Goal: Information Seeking & Learning: Learn about a topic

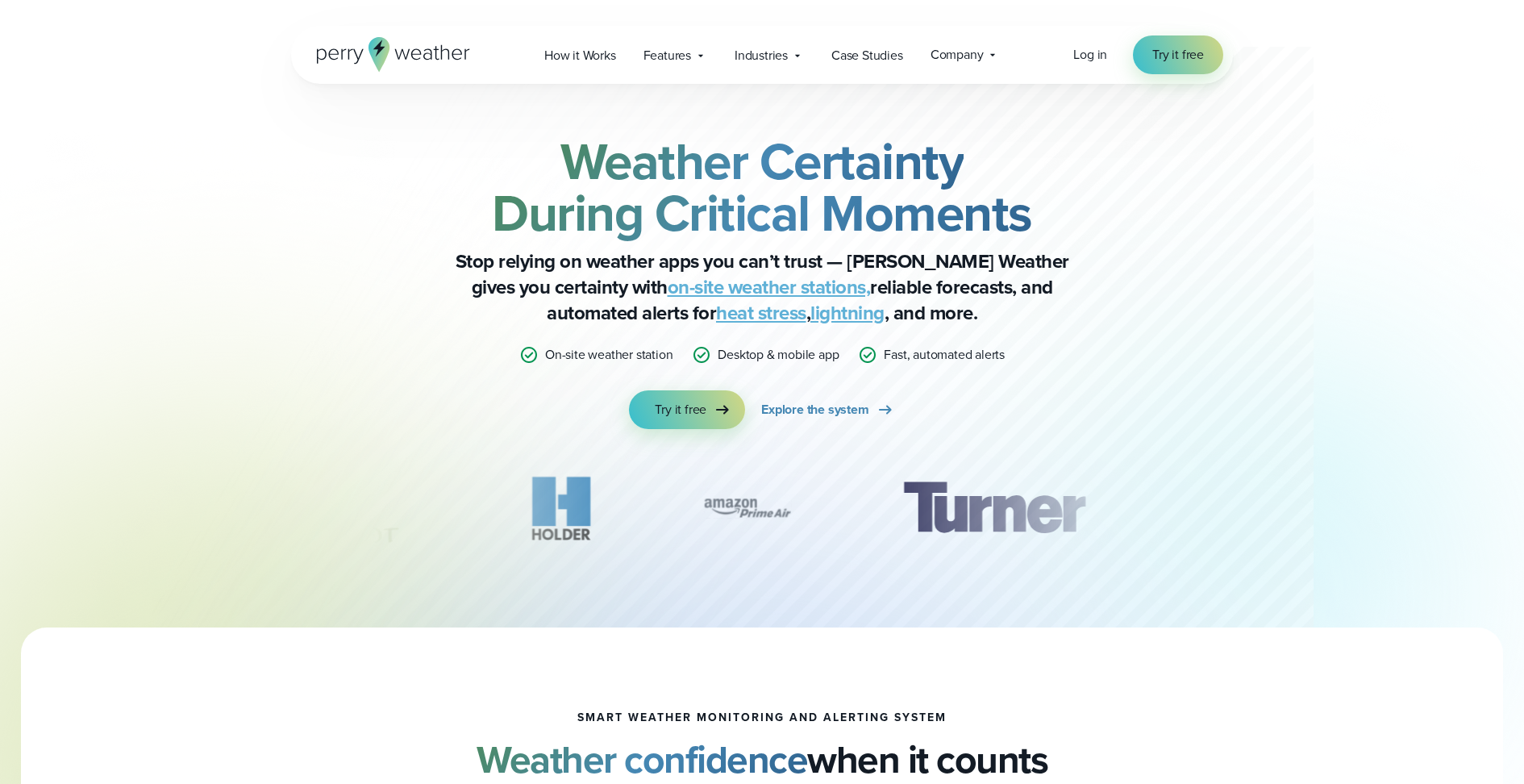
click at [413, 182] on h2 "Weather Certainty During Critical Moments" at bounding box center [762, 187] width 781 height 103
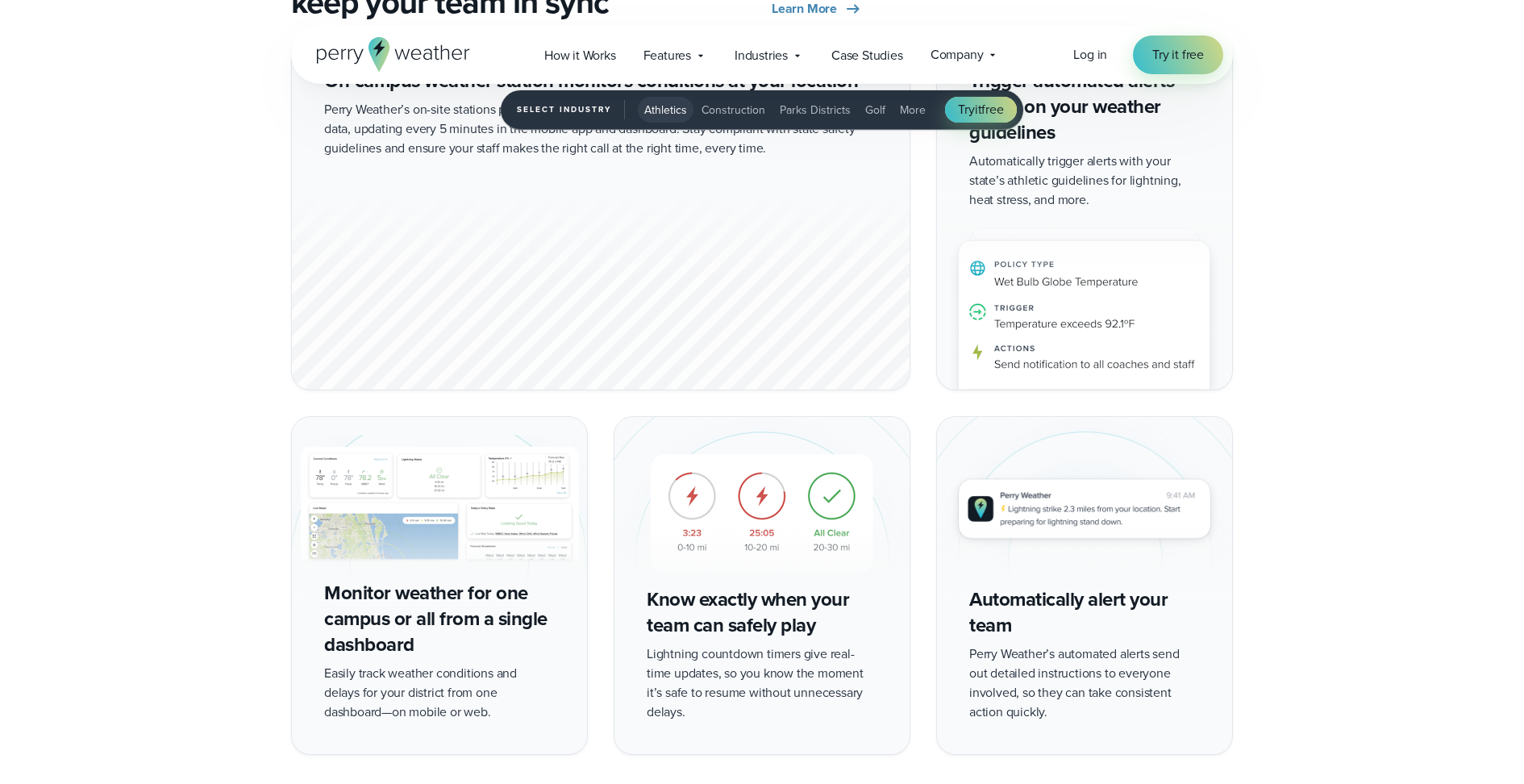
scroll to position [3016, 0]
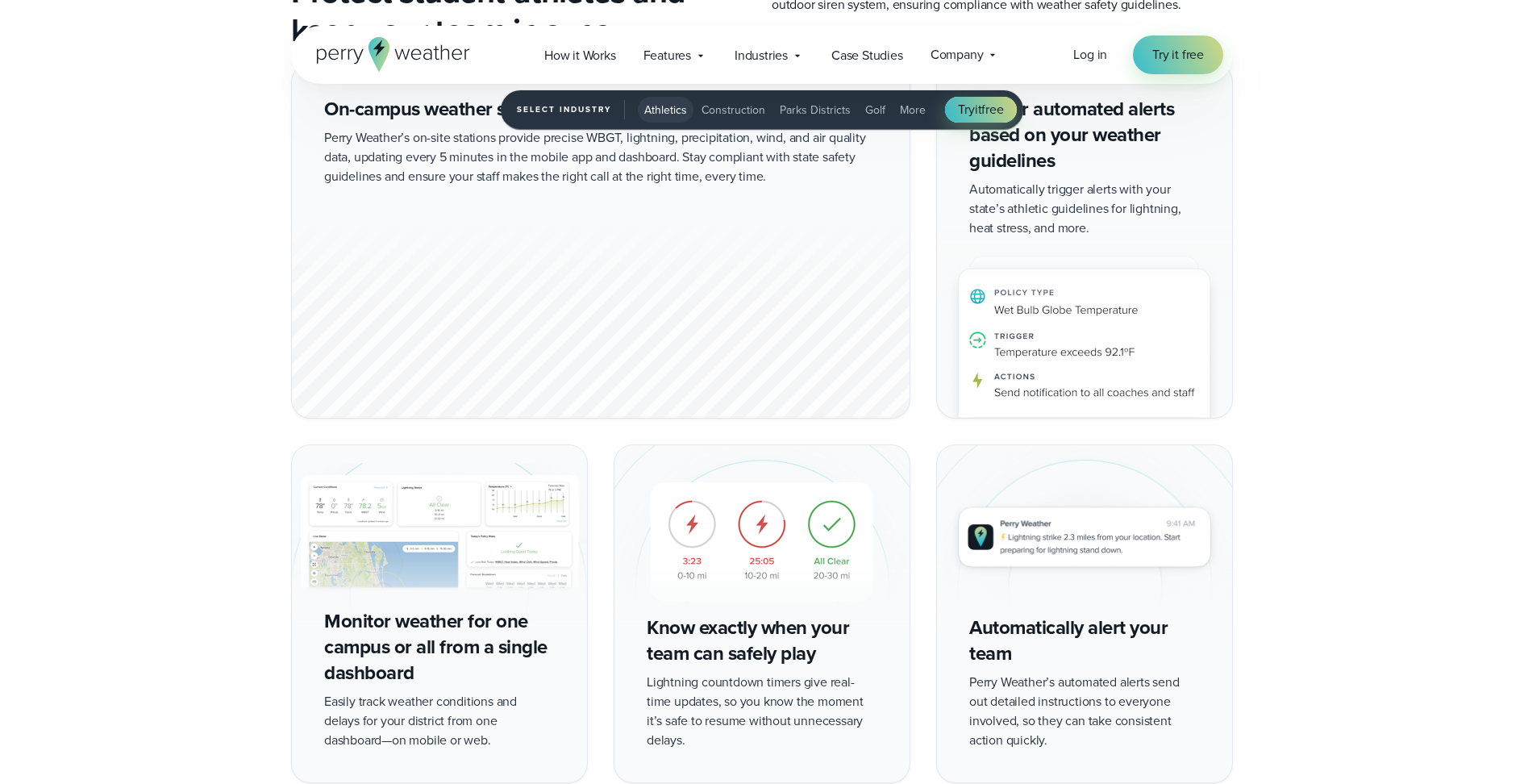
drag, startPoint x: 1025, startPoint y: 321, endPoint x: 1180, endPoint y: 324, distance: 155.0
click at [1181, 324] on img "1 of 5" at bounding box center [1084, 312] width 295 height 208
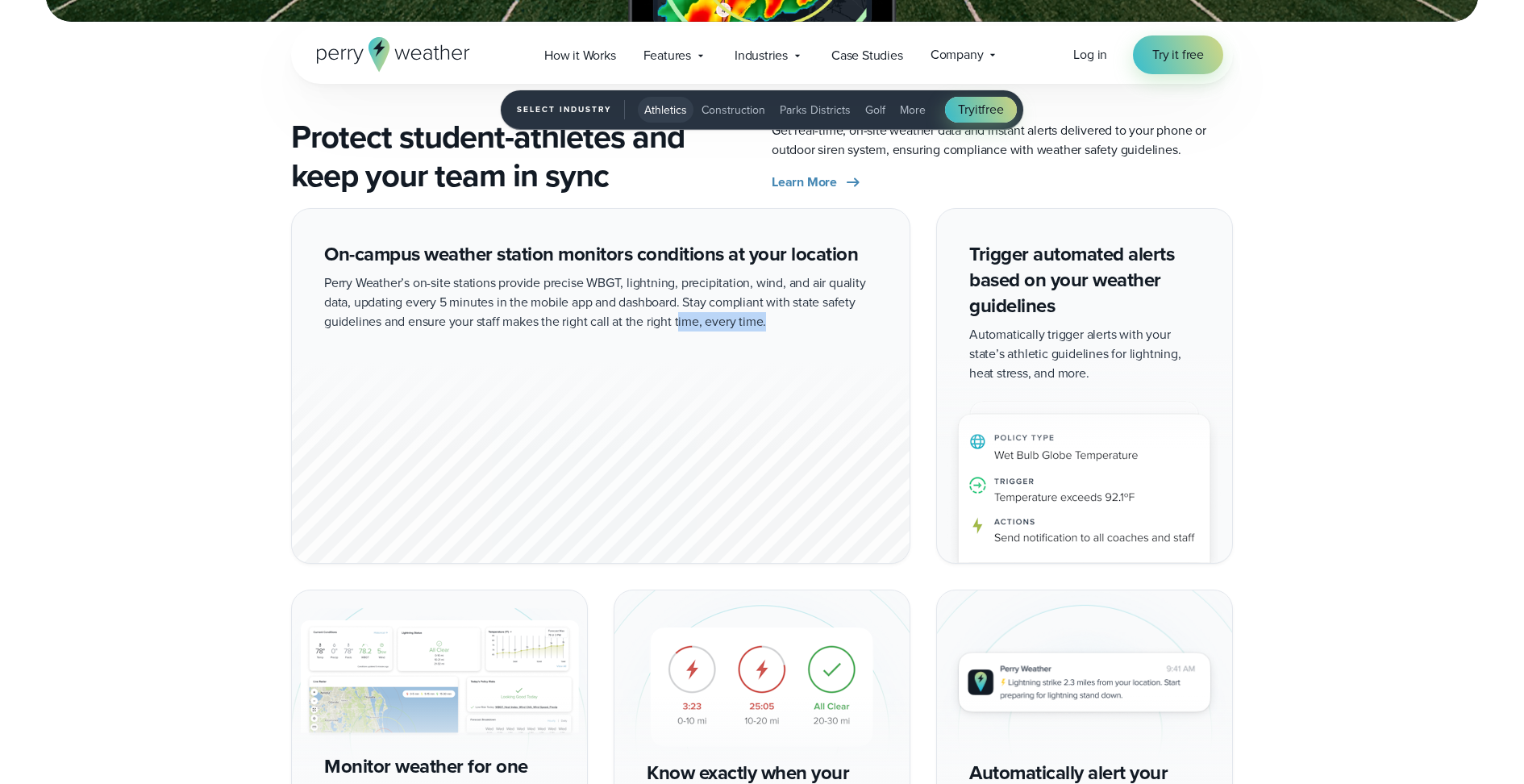
drag, startPoint x: 676, startPoint y: 329, endPoint x: 483, endPoint y: 357, distance: 195.0
click at [483, 357] on div "On-campus weather station monitors conditions at your location Perry Weather’s …" at bounding box center [601, 386] width 619 height 355
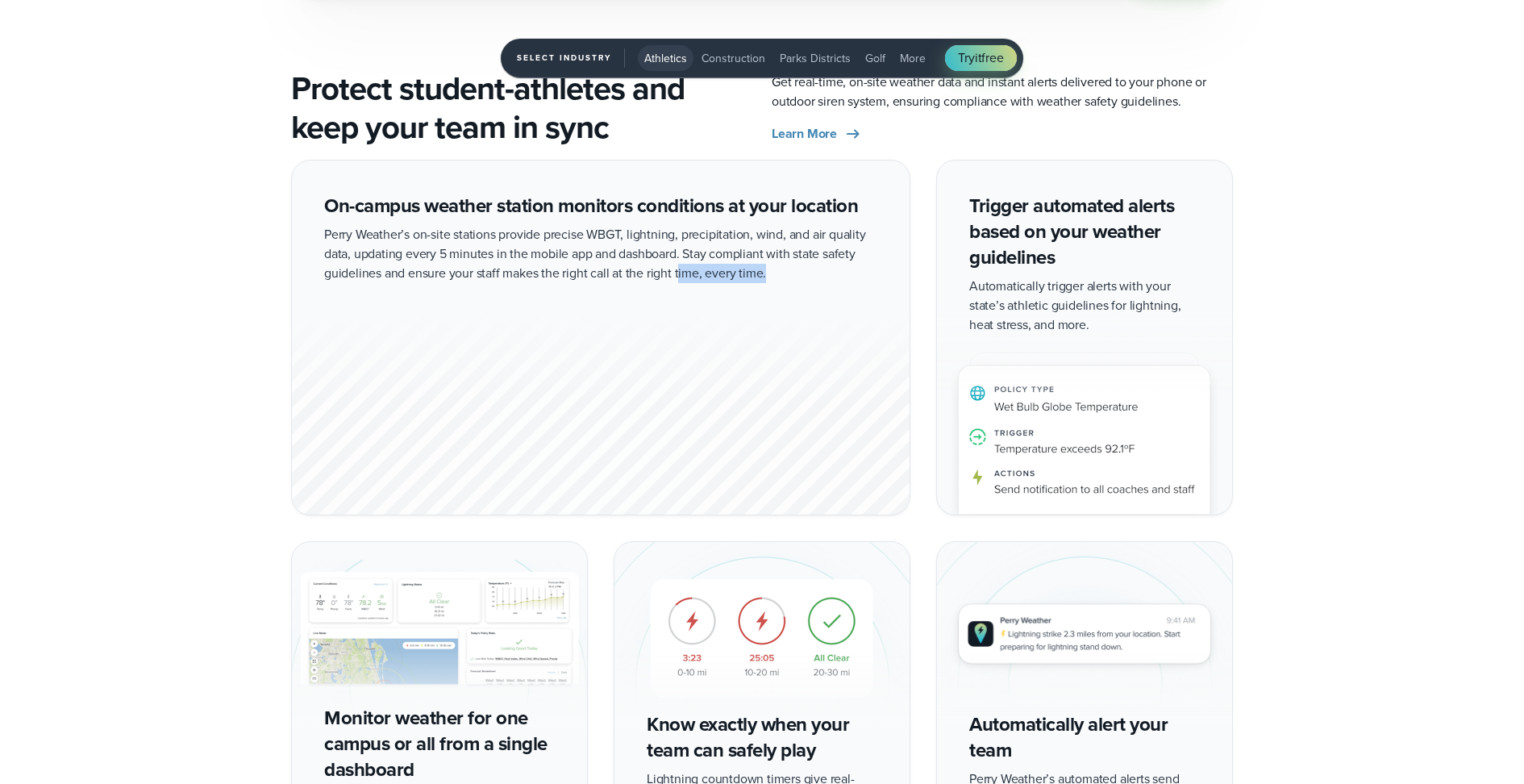
scroll to position [2927, 0]
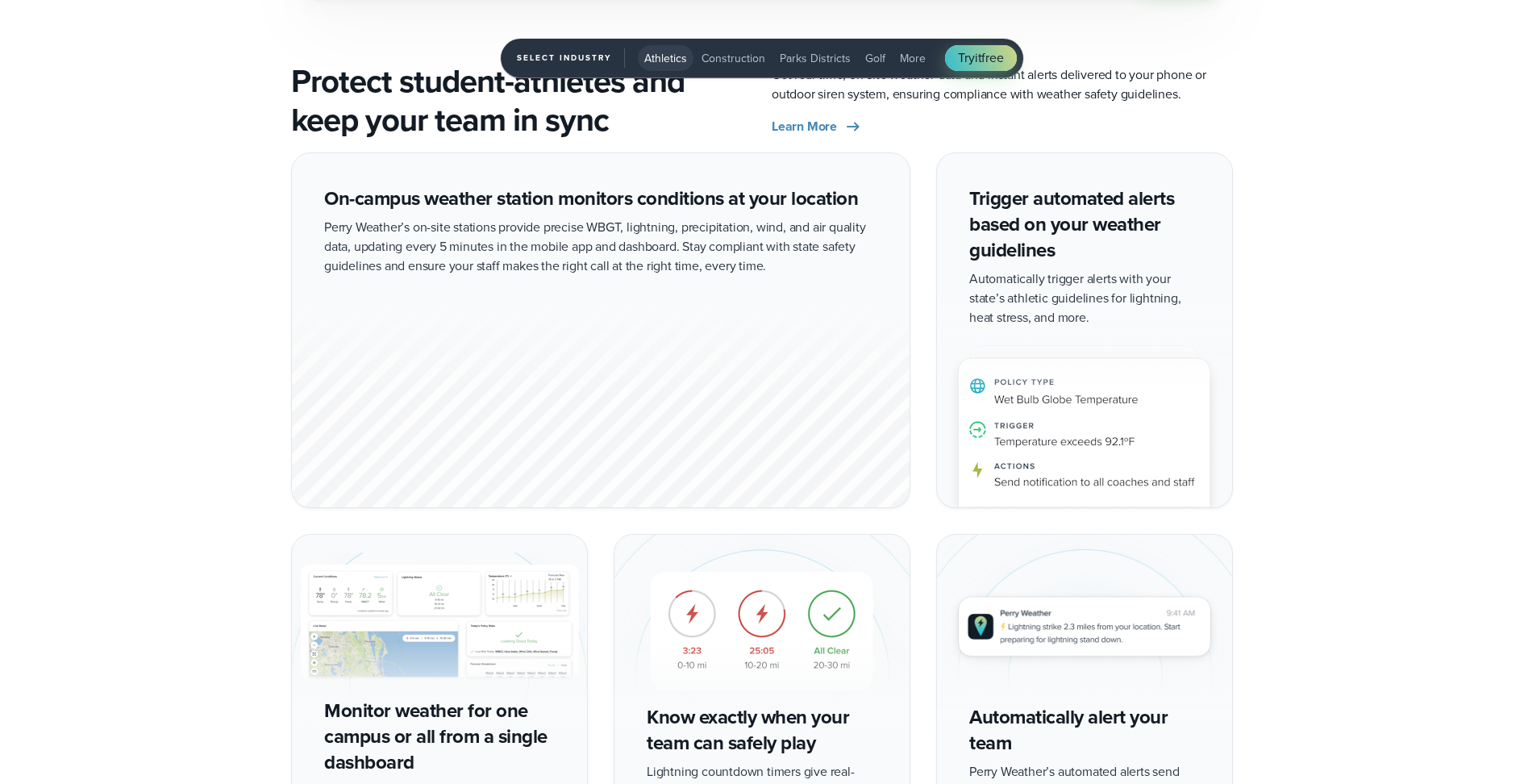
click at [483, 357] on div "1 of 5" at bounding box center [601, 406] width 617 height 201
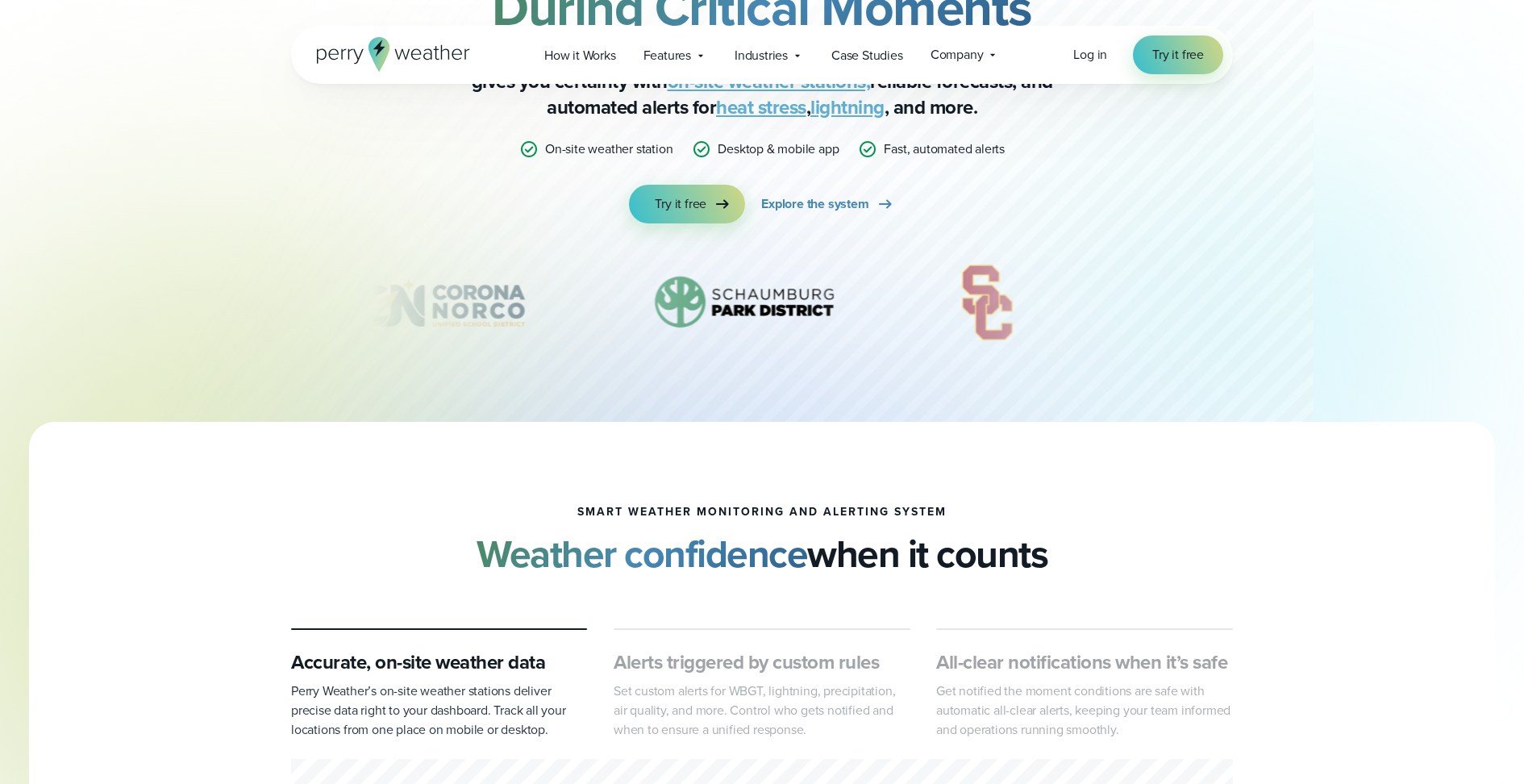
scroll to position [0, 0]
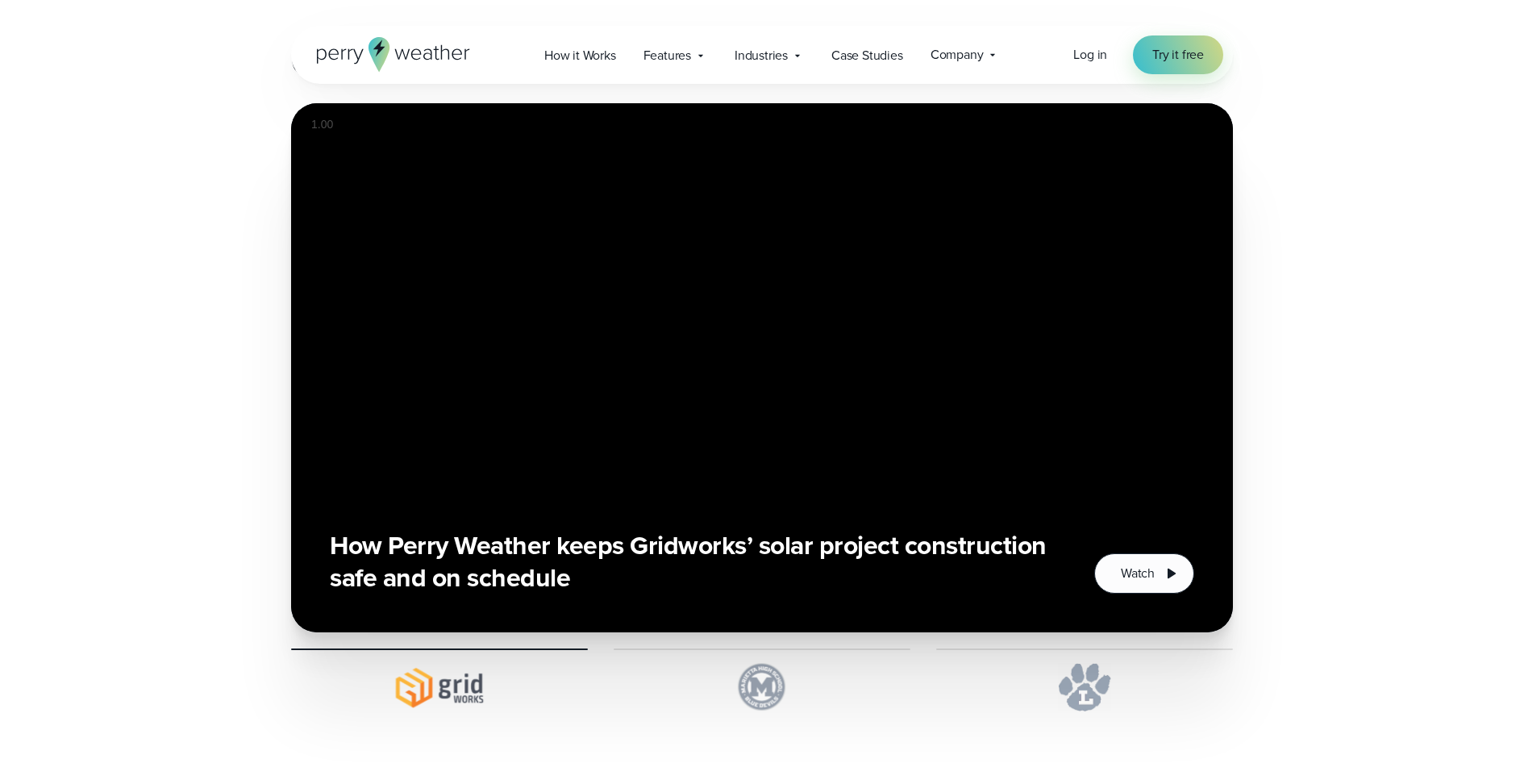
scroll to position [3777, 0]
